Goal: Task Accomplishment & Management: Complete application form

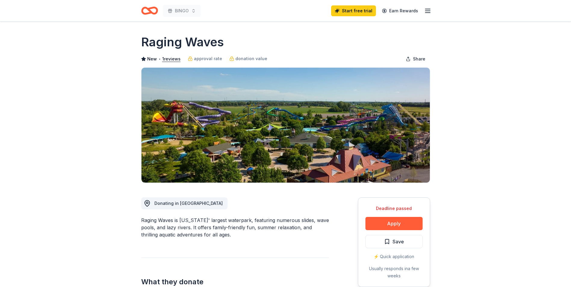
scroll to position [121, 0]
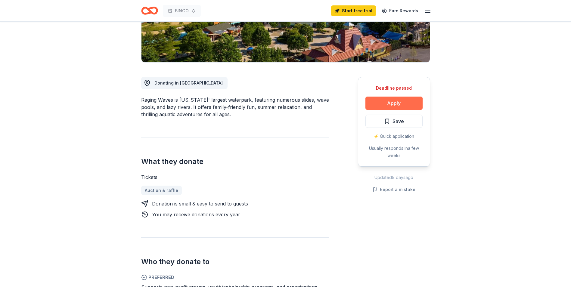
click at [389, 104] on button "Apply" at bounding box center [394, 103] width 57 height 13
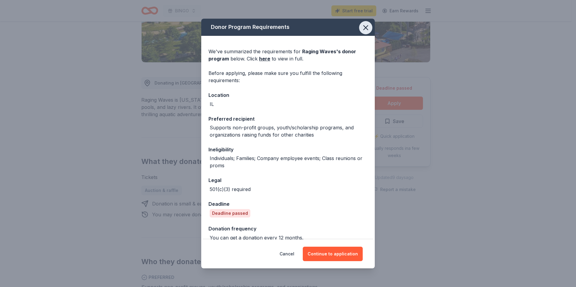
click at [362, 30] on icon "button" at bounding box center [366, 27] width 8 height 8
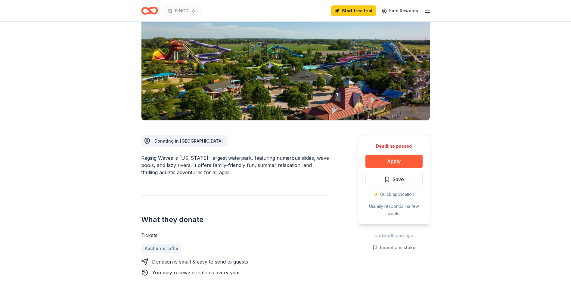
scroll to position [0, 0]
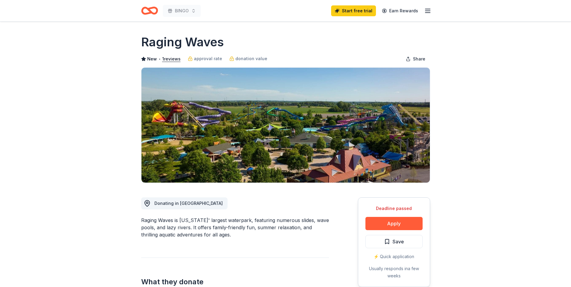
click at [427, 10] on icon "button" at bounding box center [427, 10] width 7 height 7
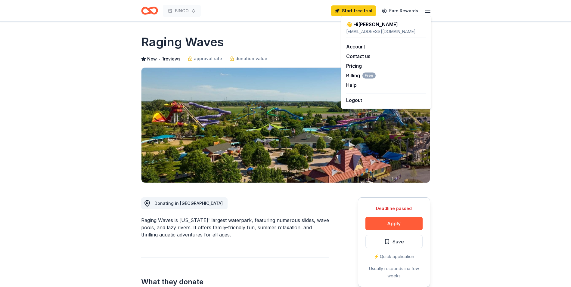
click at [362, 28] on div "👋 Hi [PERSON_NAME]" at bounding box center [386, 24] width 80 height 7
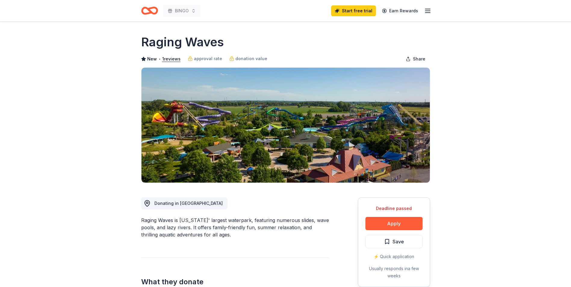
click at [156, 11] on icon "Home" at bounding box center [149, 11] width 17 height 14
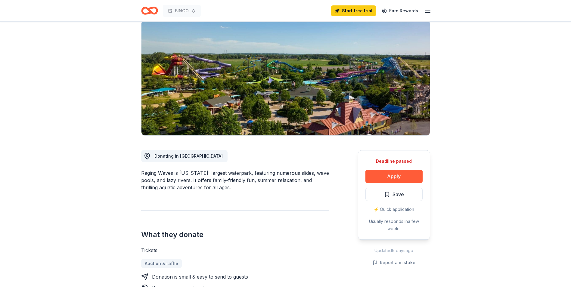
scroll to position [90, 0]
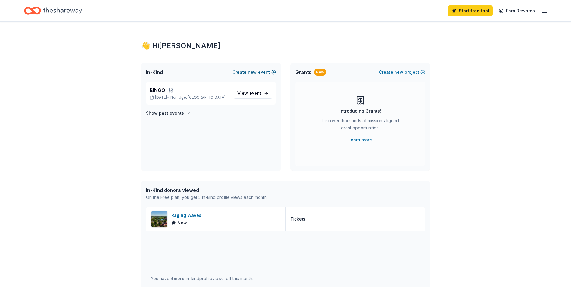
click at [257, 75] on span "new" at bounding box center [252, 72] width 9 height 7
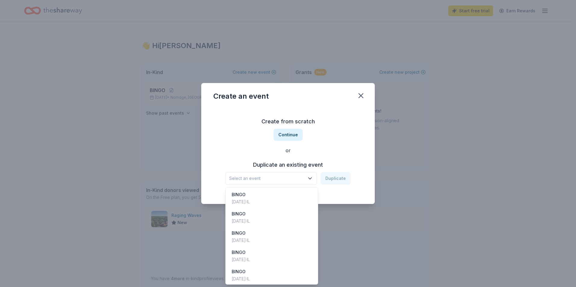
click at [273, 179] on span "Select an event" at bounding box center [266, 178] width 75 height 7
click at [250, 198] on div "BINGO" at bounding box center [241, 194] width 18 height 7
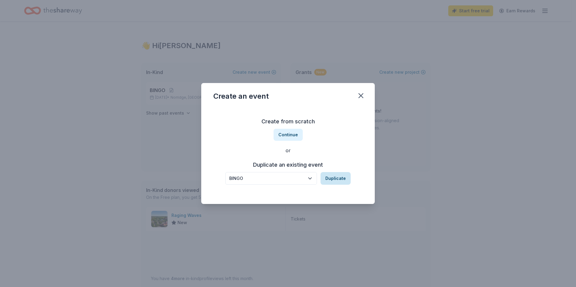
click at [331, 181] on button "Duplicate" at bounding box center [336, 178] width 30 height 13
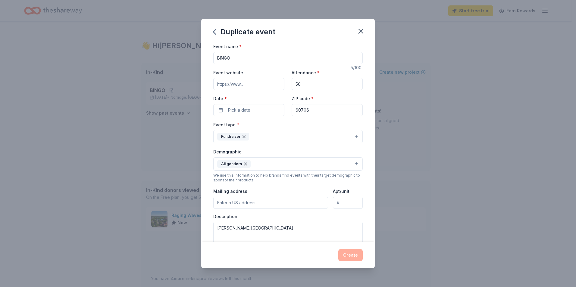
click at [259, 86] on input "Event website" at bounding box center [248, 84] width 71 height 12
click at [248, 102] on label "Date *" at bounding box center [248, 99] width 71 height 6
click at [248, 104] on button "Pick a date" at bounding box center [248, 110] width 71 height 12
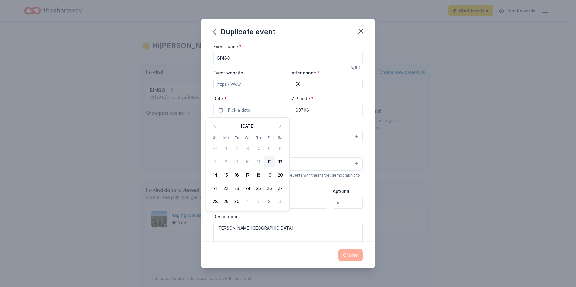
click at [285, 127] on div "[DATE]" at bounding box center [248, 125] width 76 height 8
click at [283, 127] on button "Go to next month" at bounding box center [280, 126] width 8 height 8
click at [216, 218] on button "30" at bounding box center [215, 215] width 11 height 11
click at [364, 177] on div "Event name * BINGO 5 /100 Event website Attendance * 50 Date * [DATE] ZIP code …" at bounding box center [288, 142] width 174 height 199
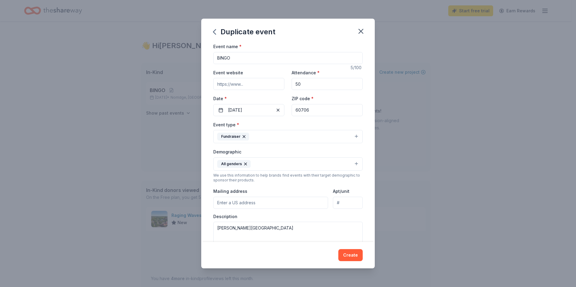
click at [301, 201] on input "Mailing address" at bounding box center [270, 203] width 115 height 12
type input "[STREET_ADDRESS]"
click at [289, 206] on input "[STREET_ADDRESS]" at bounding box center [270, 203] width 115 height 12
click at [351, 257] on button "Create" at bounding box center [350, 255] width 24 height 12
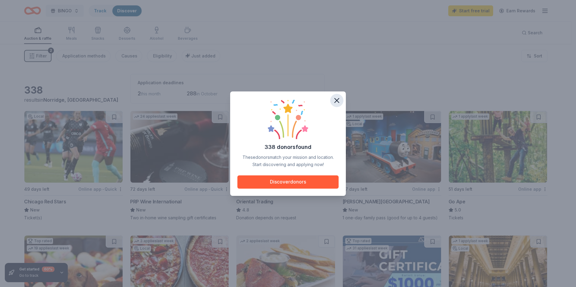
click at [336, 99] on icon "button" at bounding box center [337, 101] width 4 height 4
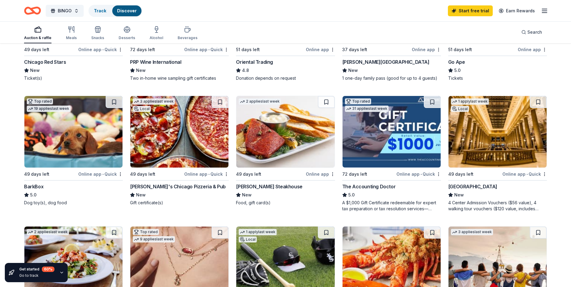
scroll to position [151, 0]
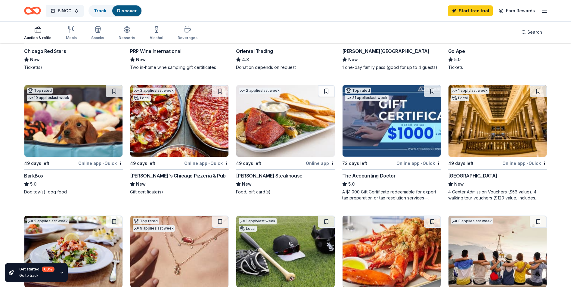
click at [271, 177] on div "[PERSON_NAME] Steakhouse" at bounding box center [269, 175] width 66 height 7
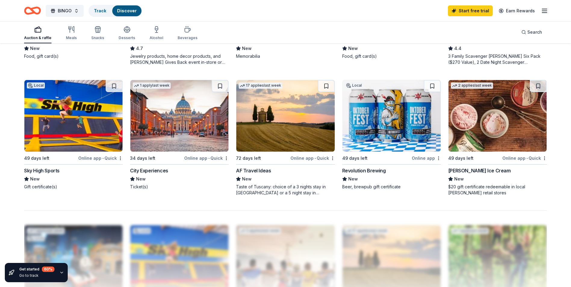
scroll to position [422, 0]
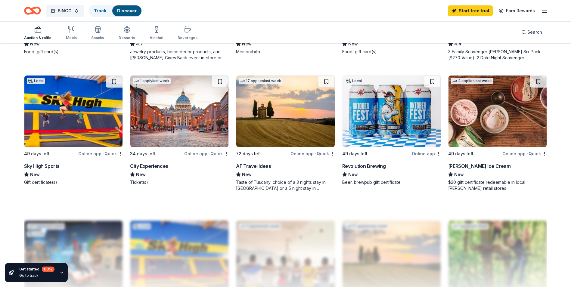
click at [53, 167] on div "Sky High Sports" at bounding box center [42, 166] width 36 height 7
click at [371, 169] on div "Revolution Brewing" at bounding box center [365, 166] width 44 height 7
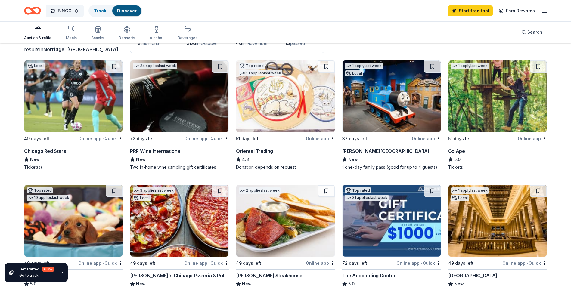
scroll to position [60, 0]
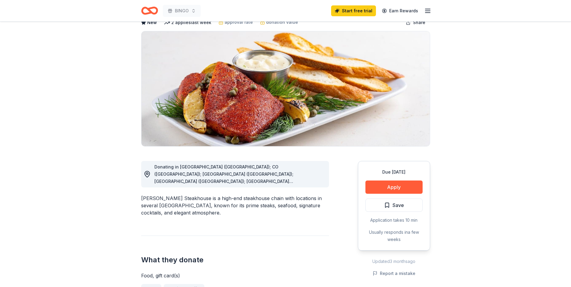
scroll to position [90, 0]
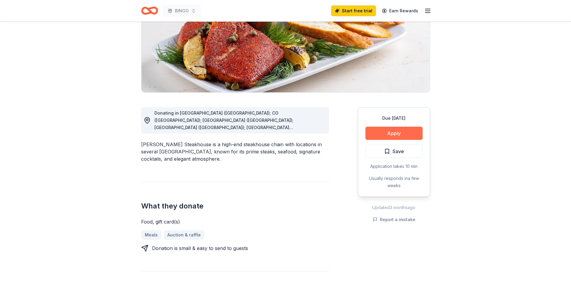
click at [401, 137] on button "Apply" at bounding box center [394, 133] width 57 height 13
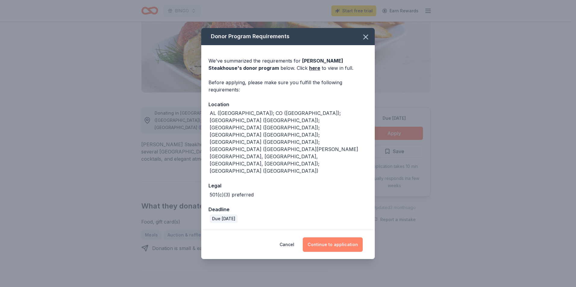
click at [340, 238] on button "Continue to application" at bounding box center [333, 245] width 60 height 14
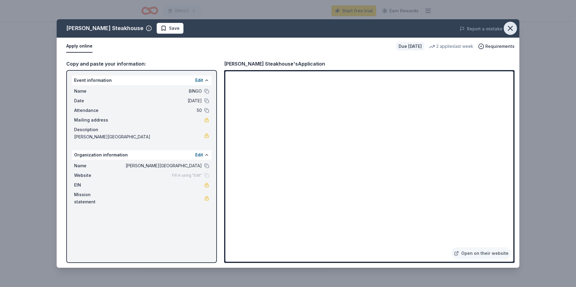
click at [511, 25] on icon "button" at bounding box center [510, 28] width 8 height 8
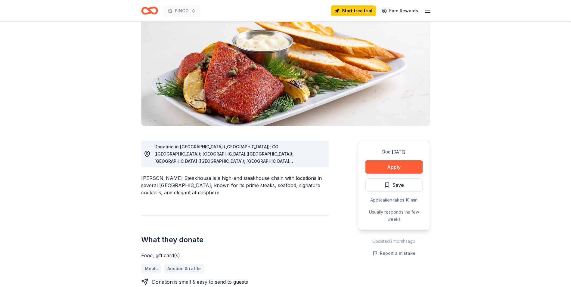
scroll to position [0, 0]
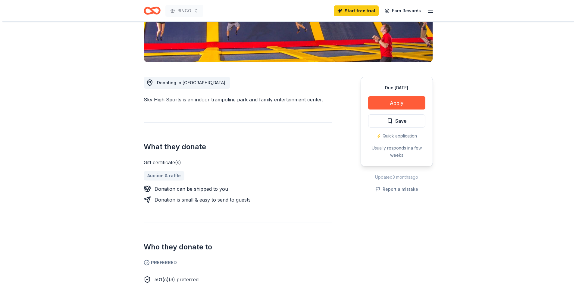
scroll to position [121, 0]
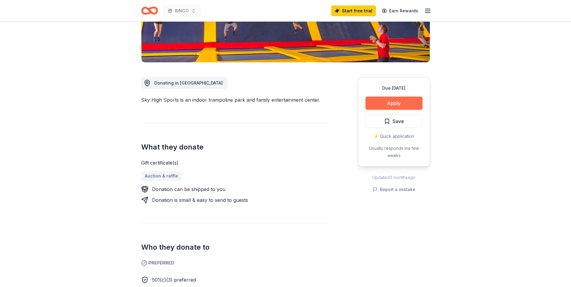
click at [406, 102] on button "Apply" at bounding box center [394, 103] width 57 height 13
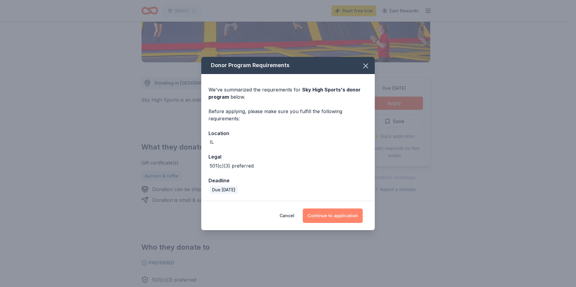
click at [342, 215] on button "Continue to application" at bounding box center [333, 216] width 60 height 14
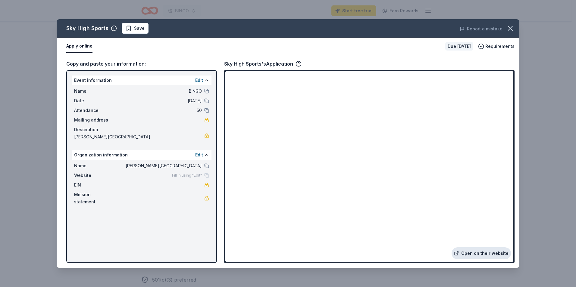
click at [484, 254] on link "Open on their website" at bounding box center [481, 254] width 59 height 12
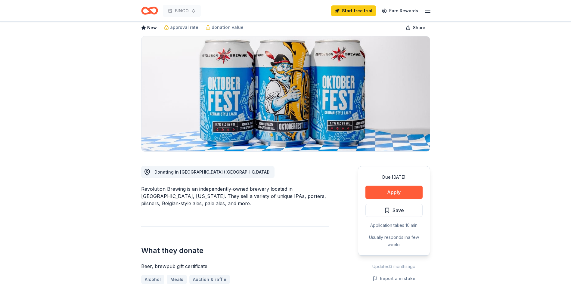
scroll to position [60, 0]
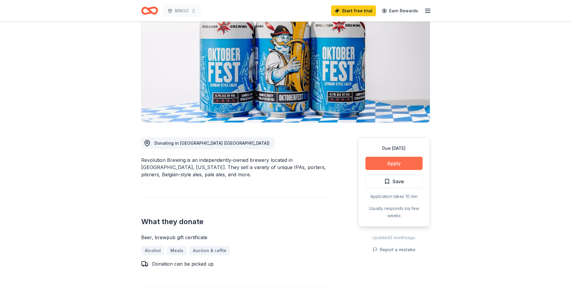
click at [397, 161] on button "Apply" at bounding box center [394, 163] width 57 height 13
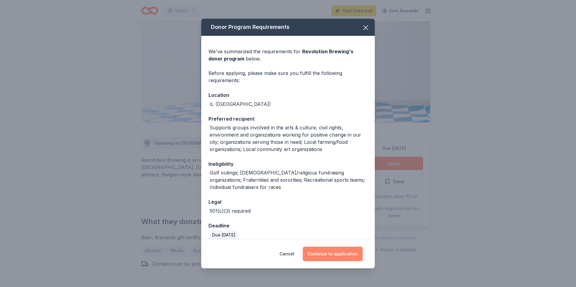
click at [341, 251] on button "Continue to application" at bounding box center [333, 254] width 60 height 14
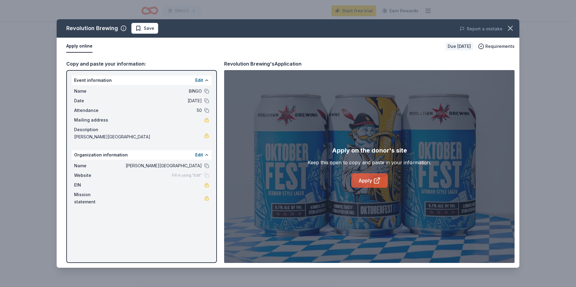
click at [369, 187] on link "Apply" at bounding box center [369, 181] width 36 height 14
click at [511, 24] on button "button" at bounding box center [510, 28] width 13 height 13
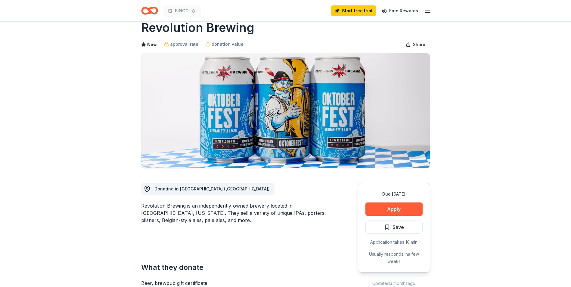
scroll to position [0, 0]
